Goal: Task Accomplishment & Management: Use online tool/utility

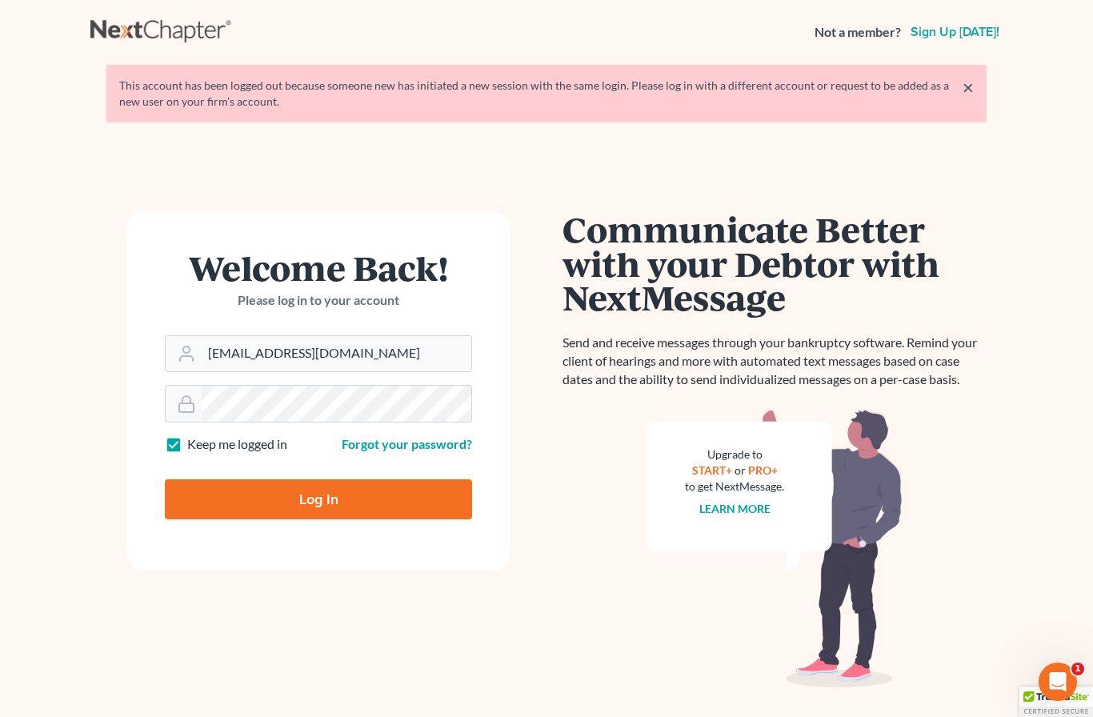
type input "[EMAIL_ADDRESS][DOMAIN_NAME]"
click at [318, 498] on input "Log In" at bounding box center [318, 499] width 307 height 40
type input "Thinking..."
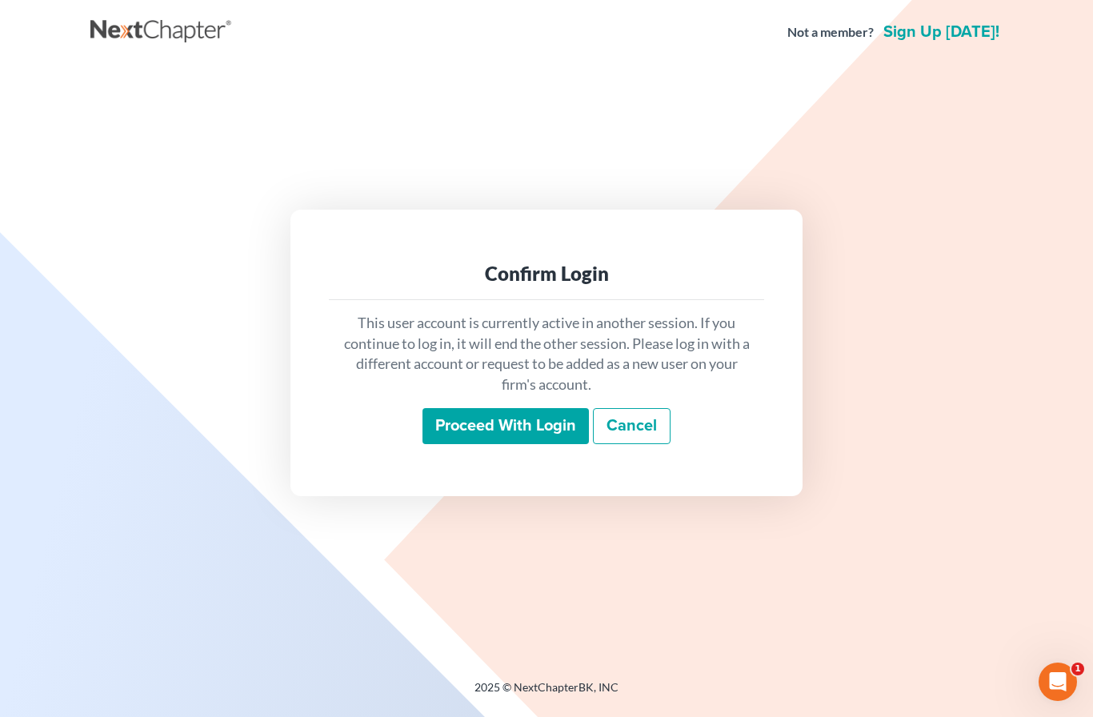
click at [502, 445] on input "Proceed with login" at bounding box center [505, 426] width 166 height 37
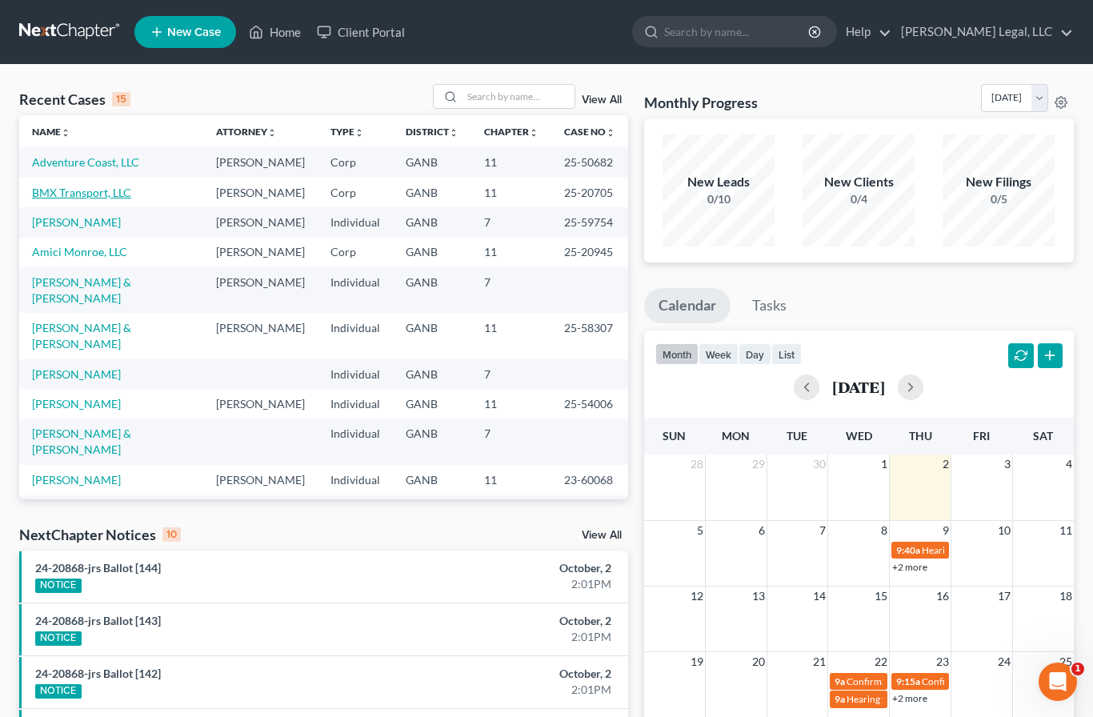
click at [61, 199] on link "BMX Transport, LLC" at bounding box center [81, 193] width 99 height 14
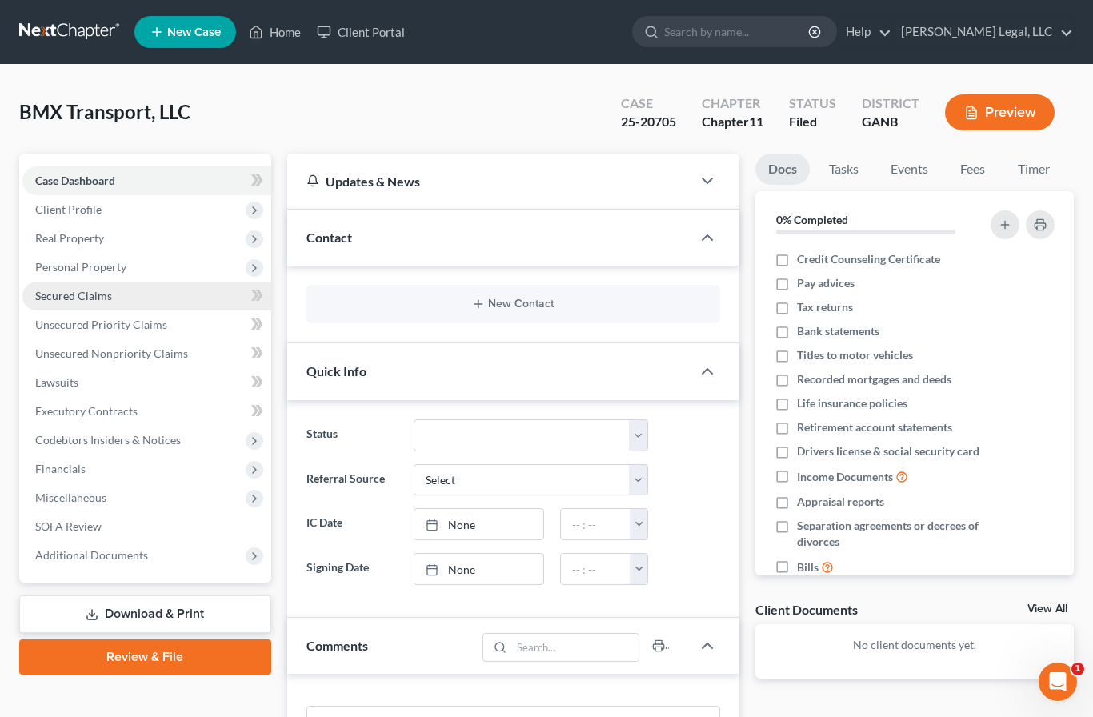
click at [66, 302] on link "Secured Claims" at bounding box center [146, 296] width 249 height 29
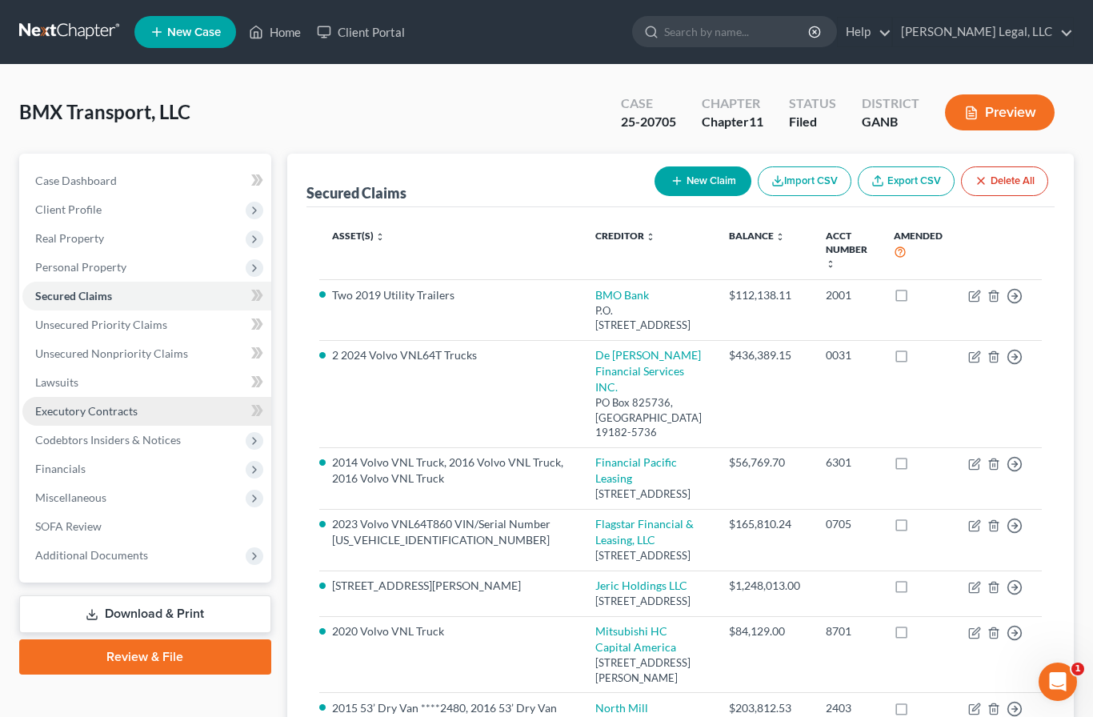
click at [133, 409] on span "Executory Contracts" at bounding box center [86, 411] width 102 height 14
